Goal: Task Accomplishment & Management: Complete application form

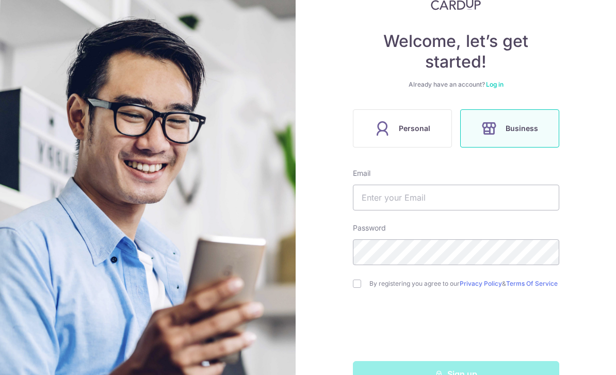
scroll to position [76, 0]
click at [429, 132] on span "Personal" at bounding box center [413, 129] width 31 height 12
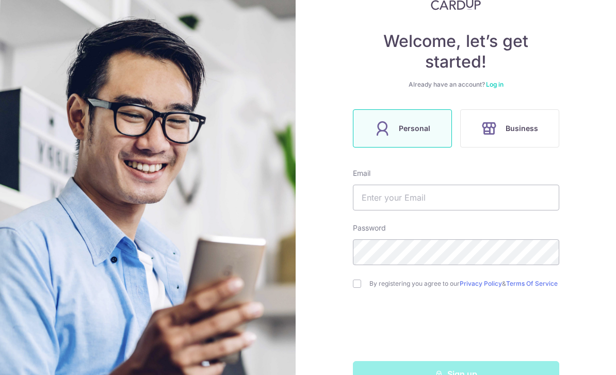
scroll to position [76, 0]
click at [487, 195] on input "text" at bounding box center [456, 198] width 206 height 26
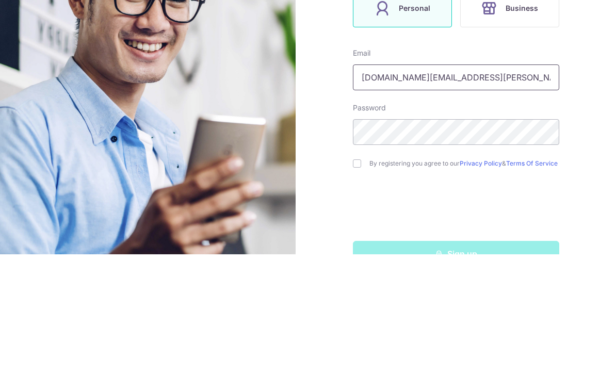
type input "[DOMAIN_NAME][EMAIL_ADDRESS][PERSON_NAME][DOMAIN_NAME]"
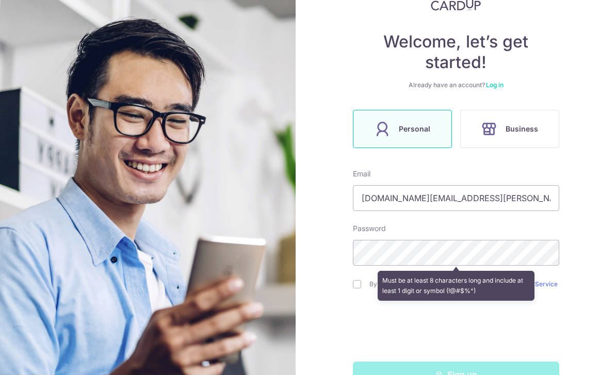
click at [358, 267] on div "Must be at least 8 characters long and include at least 1 digit or symbol (!@#$…" at bounding box center [456, 286] width 206 height 38
click at [357, 267] on div "Must be at least 8 characters long and include at least 1 digit or symbol (!@#$…" at bounding box center [456, 286] width 206 height 38
click at [359, 267] on div "Must be at least 8 characters long and include at least 1 digit or symbol (!@#$…" at bounding box center [456, 286] width 206 height 38
click at [360, 267] on div "Must be at least 8 characters long and include at least 1 digit or symbol (!@#$…" at bounding box center [456, 286] width 206 height 38
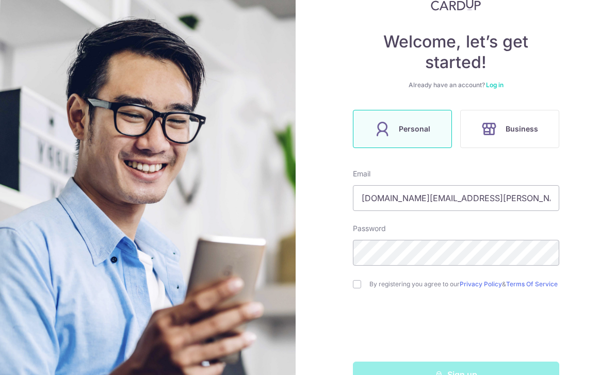
click at [362, 278] on div "By registering you agree to our Privacy Policy & Terms Of Service" at bounding box center [456, 284] width 206 height 12
click at [359, 280] on input "checkbox" at bounding box center [357, 284] width 8 height 8
checkbox input "true"
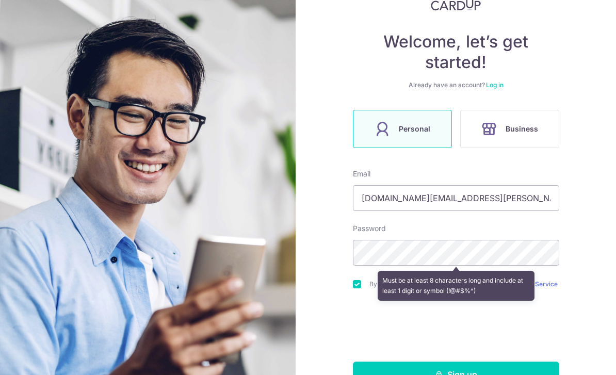
click at [483, 361] on button "Sign up" at bounding box center [456, 374] width 206 height 26
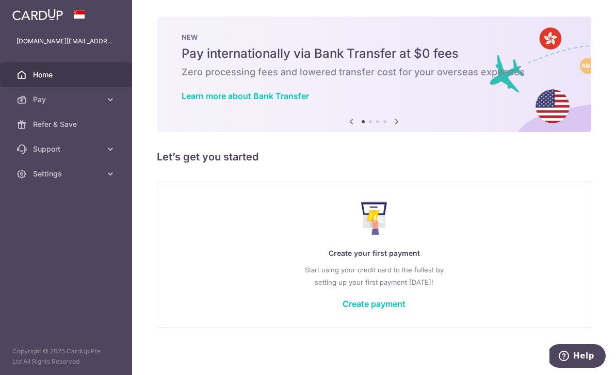
click at [0, 0] on icon "button" at bounding box center [0, 0] width 0 height 0
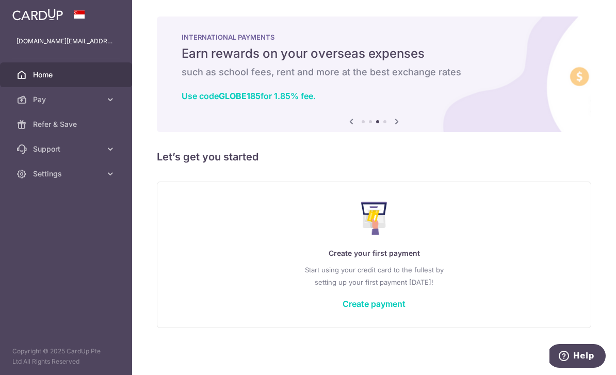
click at [46, 126] on span "Refer & Save" at bounding box center [67, 124] width 68 height 10
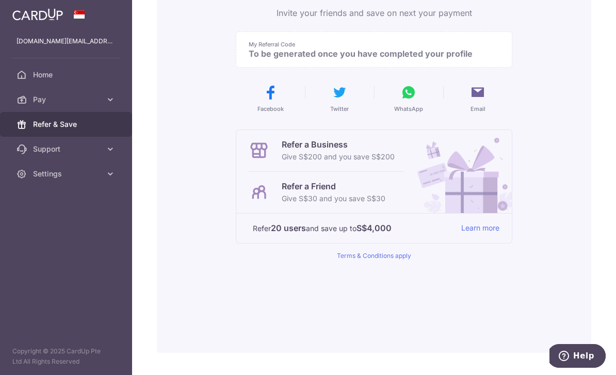
scroll to position [120, 0]
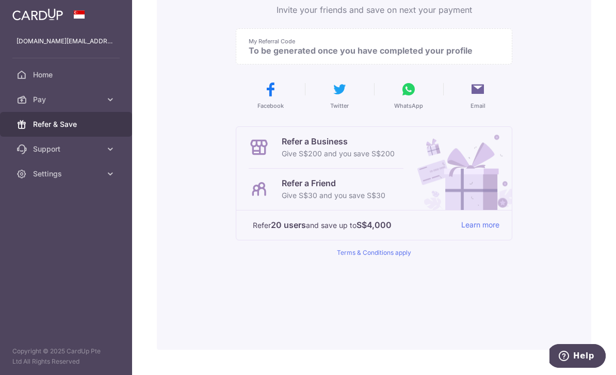
click at [408, 64] on div "My Referral Code To be generated once you have completed your profile" at bounding box center [374, 46] width 276 height 36
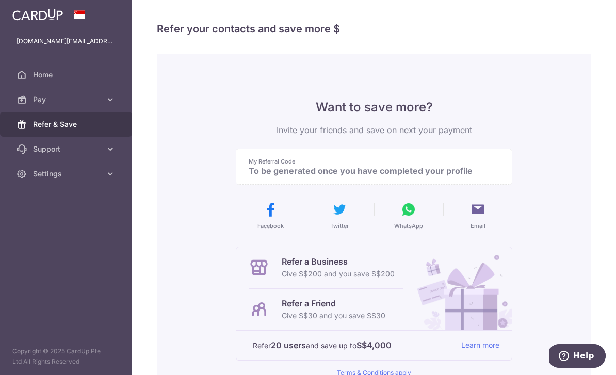
click at [0, 0] on header at bounding box center [0, 0] width 0 height 0
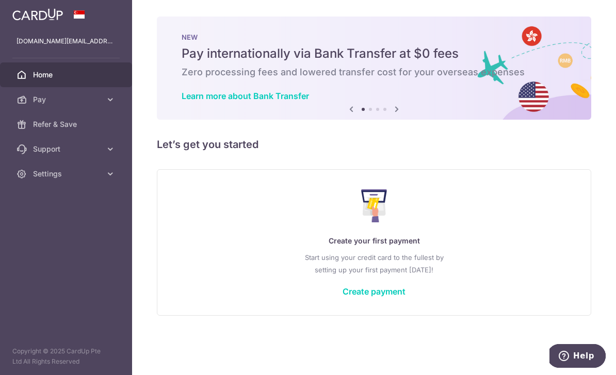
click at [0, 0] on icon "button" at bounding box center [0, 0] width 0 height 0
click at [52, 96] on span "Pay" at bounding box center [67, 99] width 68 height 10
click at [45, 127] on span "Payments" at bounding box center [67, 124] width 68 height 10
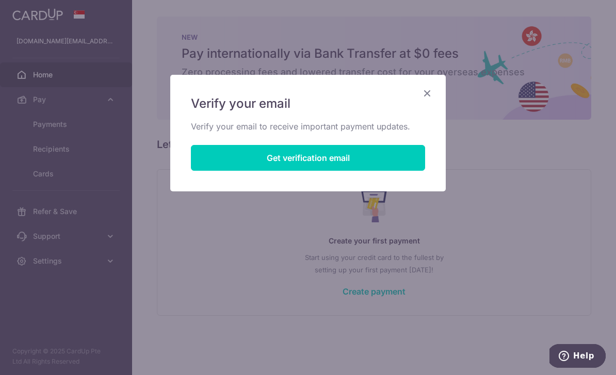
click at [393, 162] on button "Get verification email" at bounding box center [308, 158] width 234 height 26
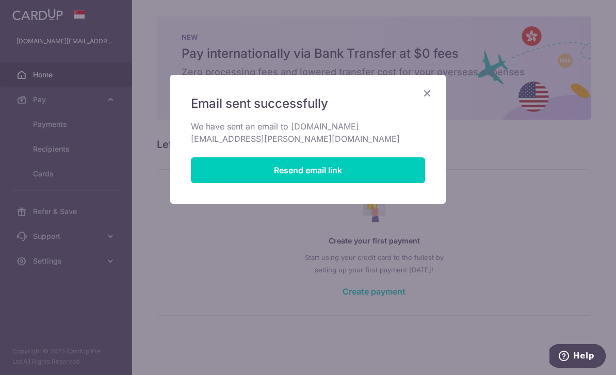
click at [431, 97] on icon "Close" at bounding box center [427, 93] width 12 height 13
